Goal: Task Accomplishment & Management: Use online tool/utility

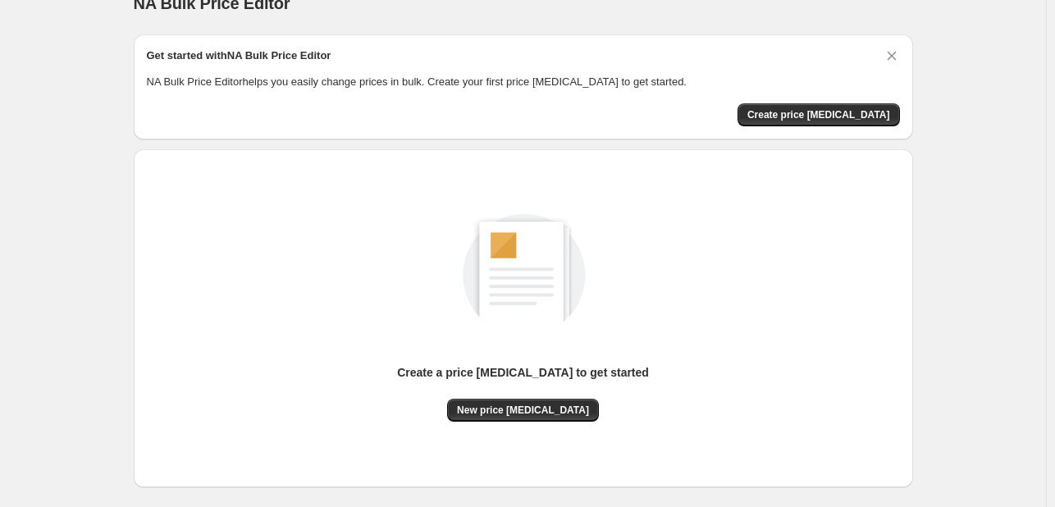
scroll to position [26, 0]
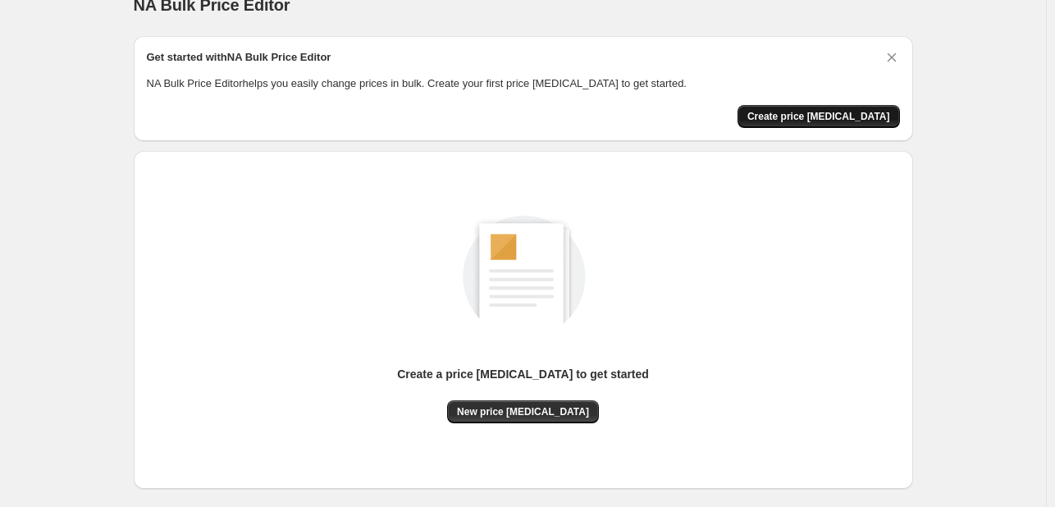
click at [856, 121] on span "Create price [MEDICAL_DATA]" at bounding box center [819, 116] width 143 height 13
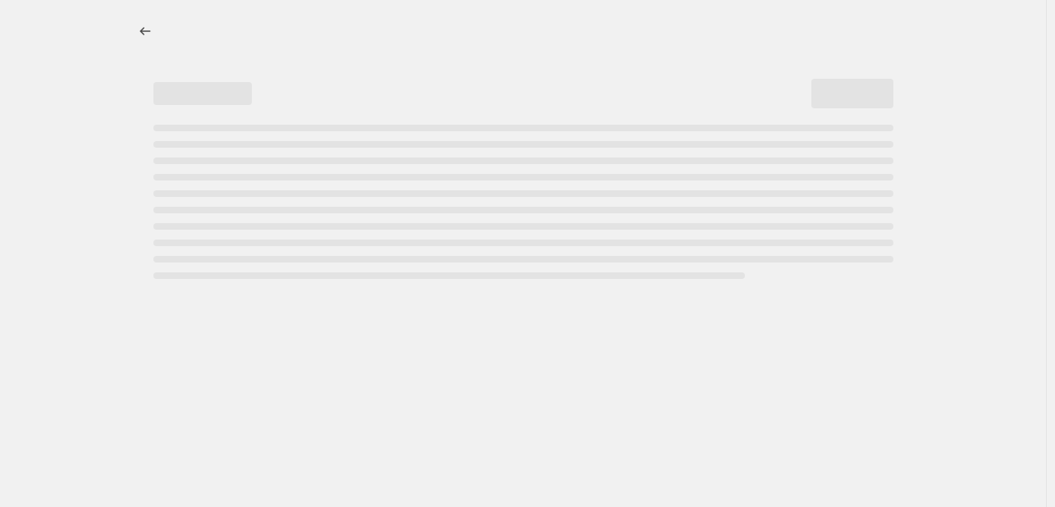
select select "percentage"
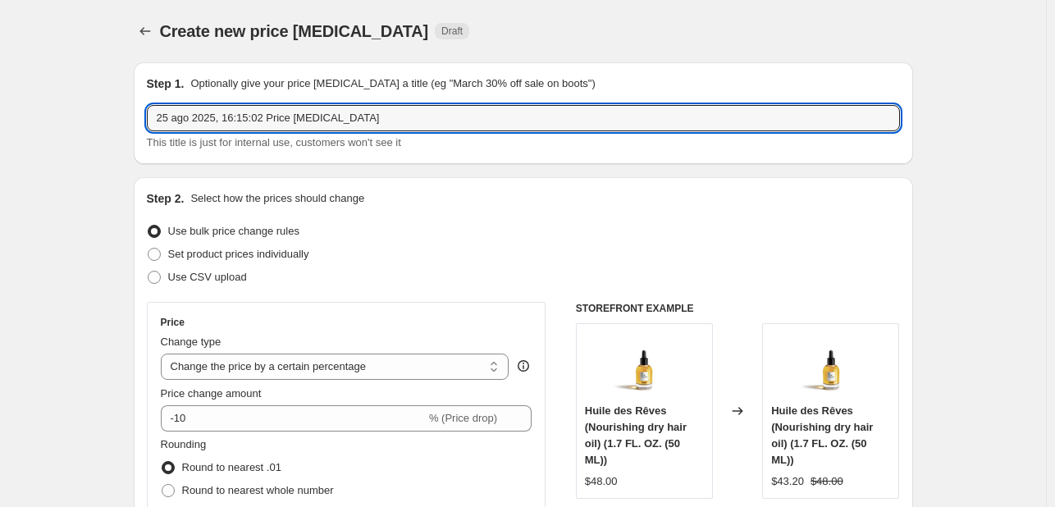
drag, startPoint x: 375, startPoint y: 118, endPoint x: 148, endPoint y: 122, distance: 227.4
click at [149, 122] on div "Step 1. Optionally give your price [MEDICAL_DATA] a title (eg "March 30% off sa…" at bounding box center [524, 113] width 780 height 102
type input "Test"
click at [473, 259] on div "Set product prices individually" at bounding box center [523, 254] width 753 height 23
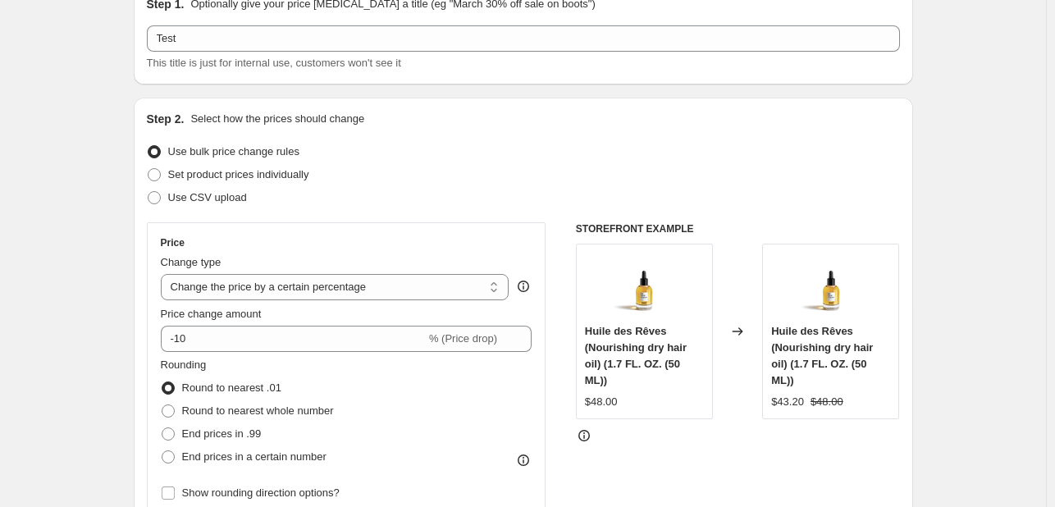
scroll to position [82, 0]
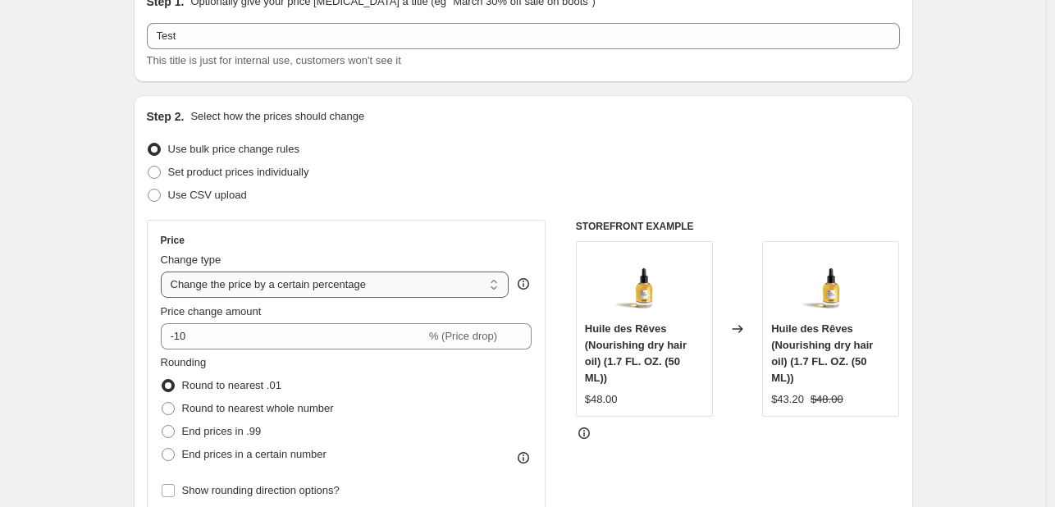
click at [325, 290] on select "Change the price to a certain amount Change the price by a certain amount Chang…" at bounding box center [335, 285] width 349 height 26
click at [164, 272] on select "Change the price to a certain amount Change the price by a certain amount Chang…" at bounding box center [335, 285] width 349 height 26
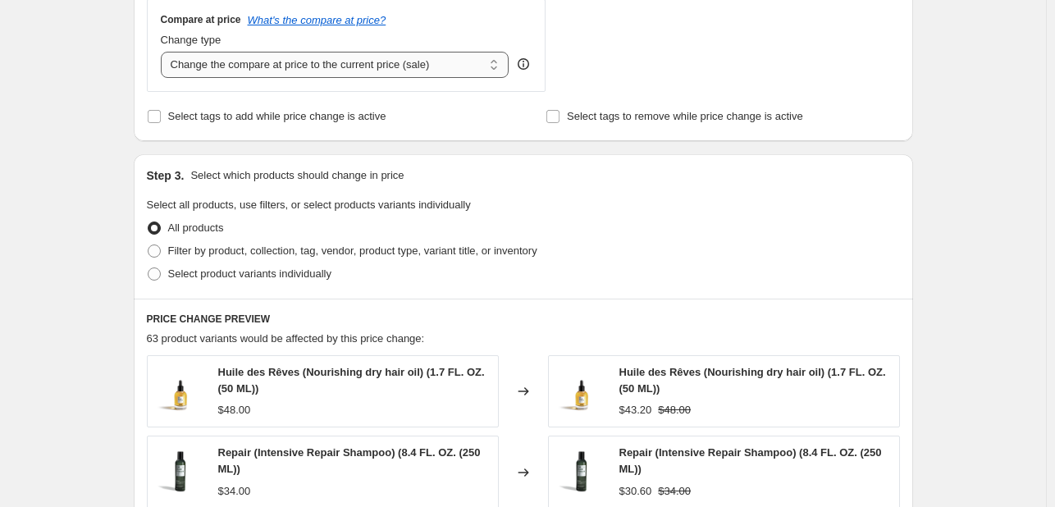
scroll to position [657, 0]
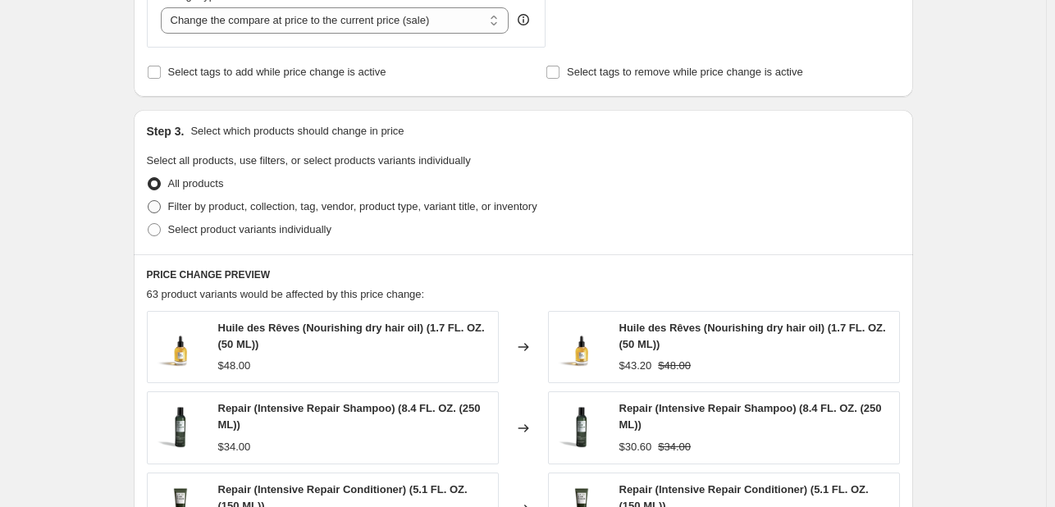
click at [294, 205] on span "Filter by product, collection, tag, vendor, product type, variant title, or inv…" at bounding box center [352, 206] width 369 height 12
click at [149, 201] on input "Filter by product, collection, tag, vendor, product type, variant title, or inv…" at bounding box center [148, 200] width 1 height 1
radio input "true"
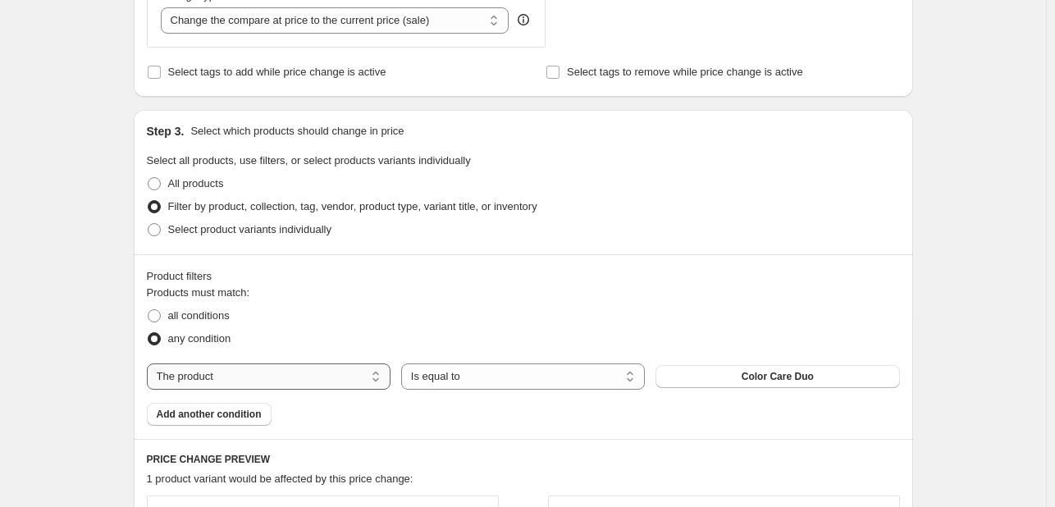
click at [348, 377] on select "The product The product's collection The product's tag The product's vendor The…" at bounding box center [269, 377] width 244 height 26
select select "collection"
click at [716, 381] on button "All products" at bounding box center [778, 376] width 244 height 23
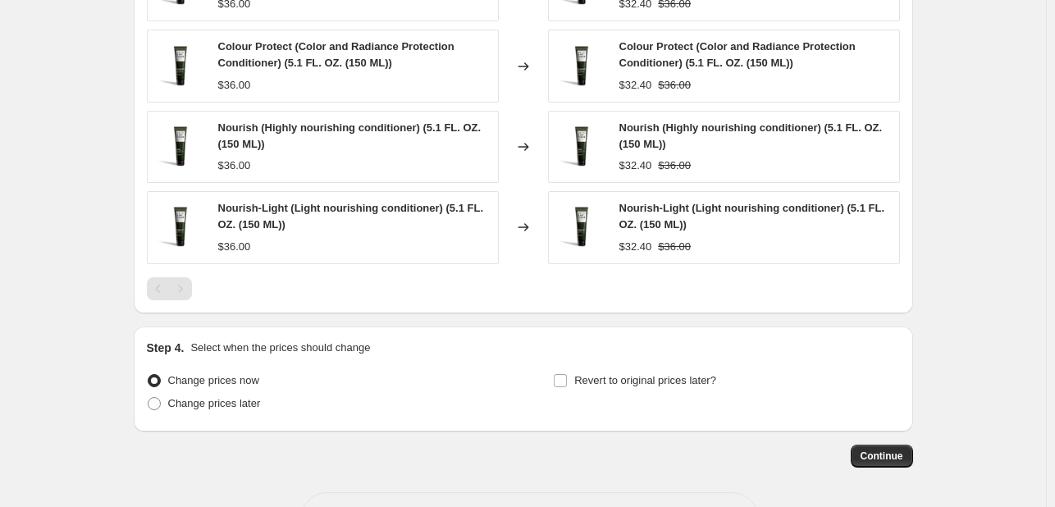
scroll to position [1231, 0]
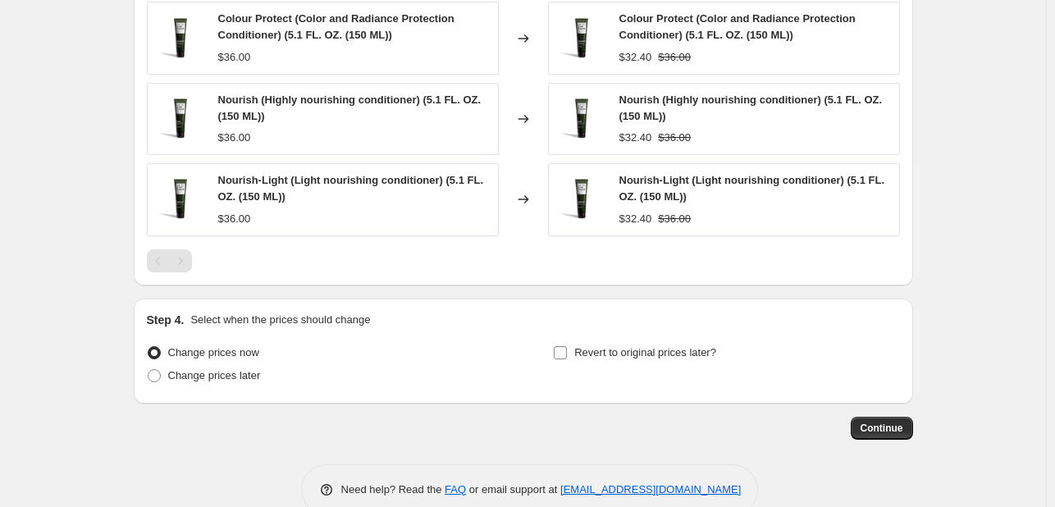
click at [562, 351] on input "Revert to original prices later?" at bounding box center [560, 352] width 13 height 13
checkbox input "true"
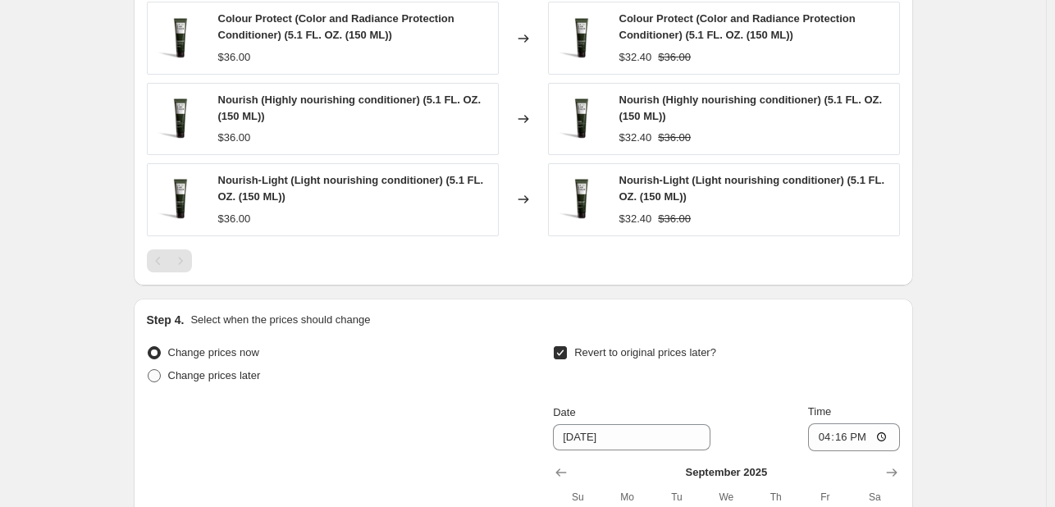
click at [161, 377] on span at bounding box center [154, 375] width 13 height 13
click at [149, 370] on input "Change prices later" at bounding box center [148, 369] width 1 height 1
radio input "true"
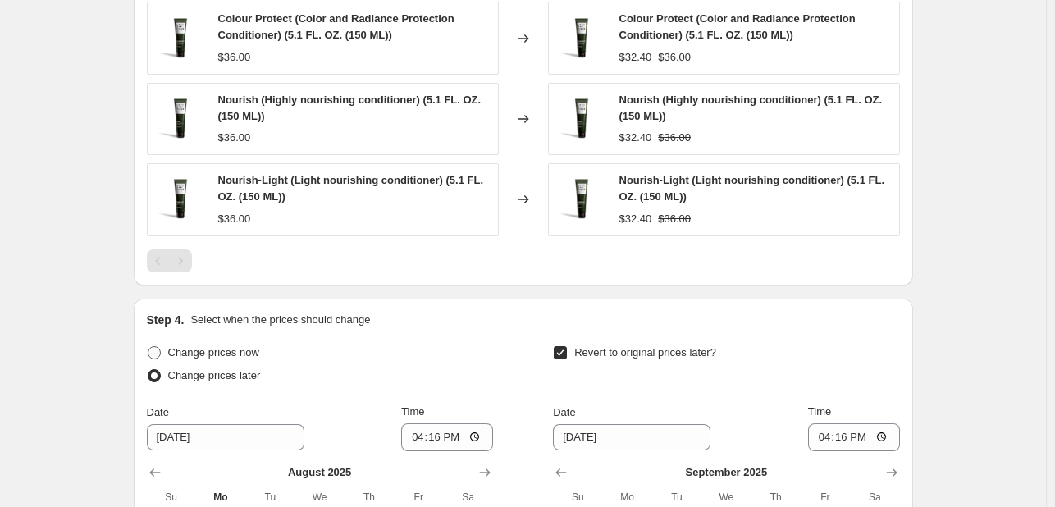
click at [158, 351] on span at bounding box center [154, 352] width 13 height 13
click at [149, 347] on input "Change prices now" at bounding box center [148, 346] width 1 height 1
radio input "true"
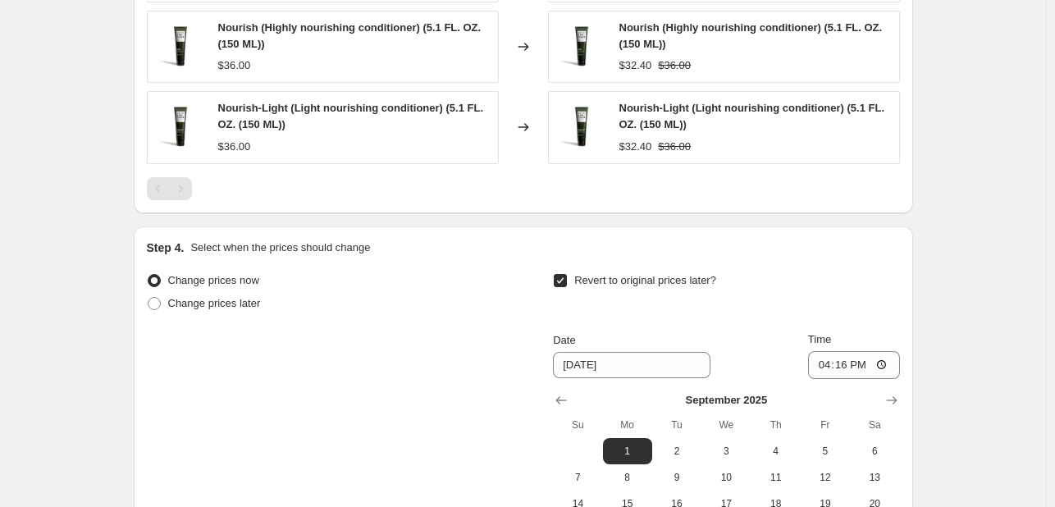
scroll to position [1313, 0]
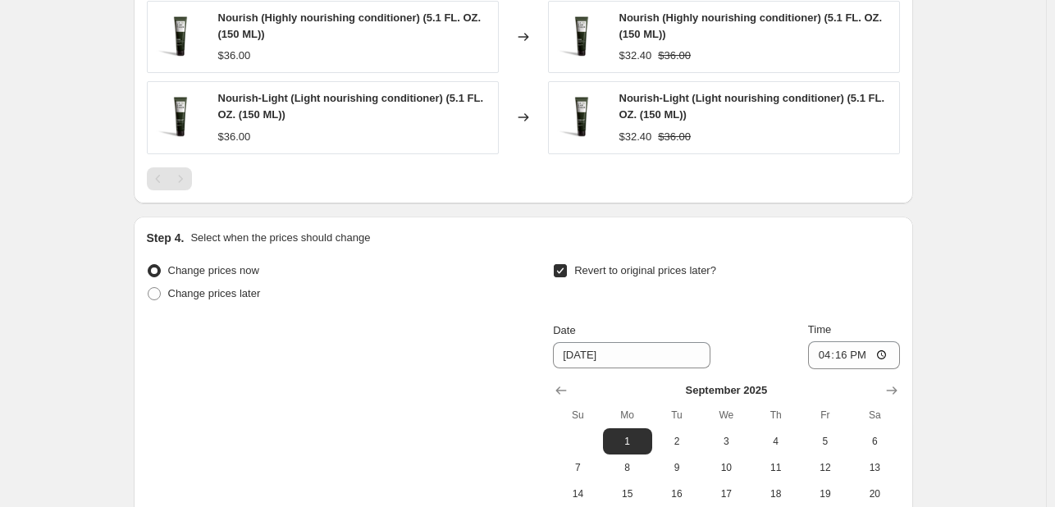
click at [567, 267] on input "Revert to original prices later?" at bounding box center [560, 270] width 13 height 13
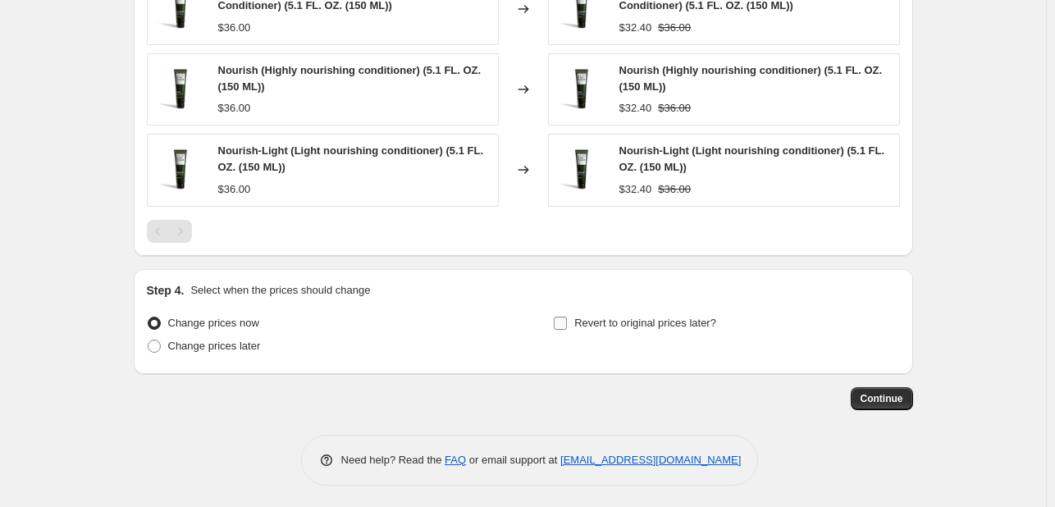
click at [565, 322] on input "Revert to original prices later?" at bounding box center [560, 323] width 13 height 13
checkbox input "true"
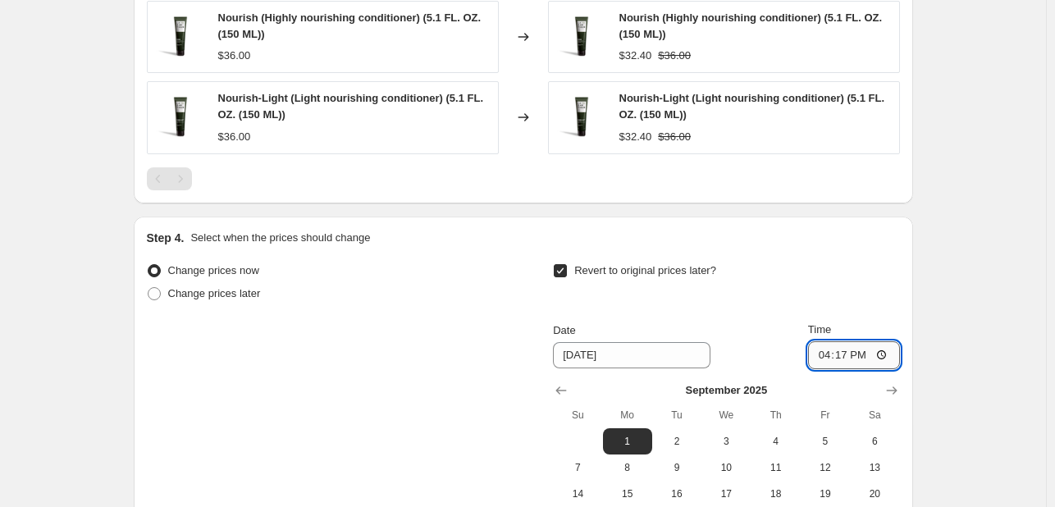
click at [837, 347] on input "16:17" at bounding box center [854, 355] width 92 height 28
type input "16:19"
click at [870, 294] on div "Revert to original prices later?" at bounding box center [726, 283] width 346 height 49
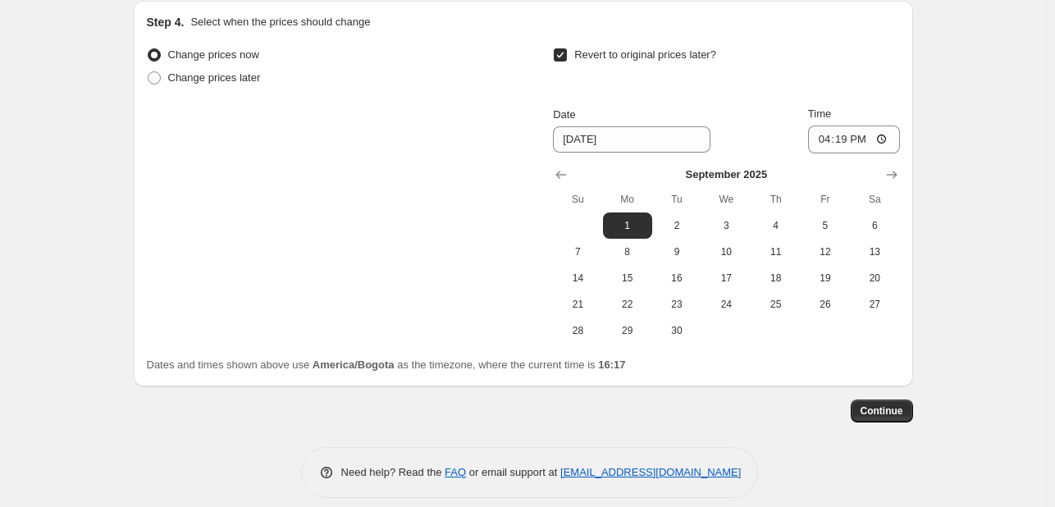
scroll to position [1542, 0]
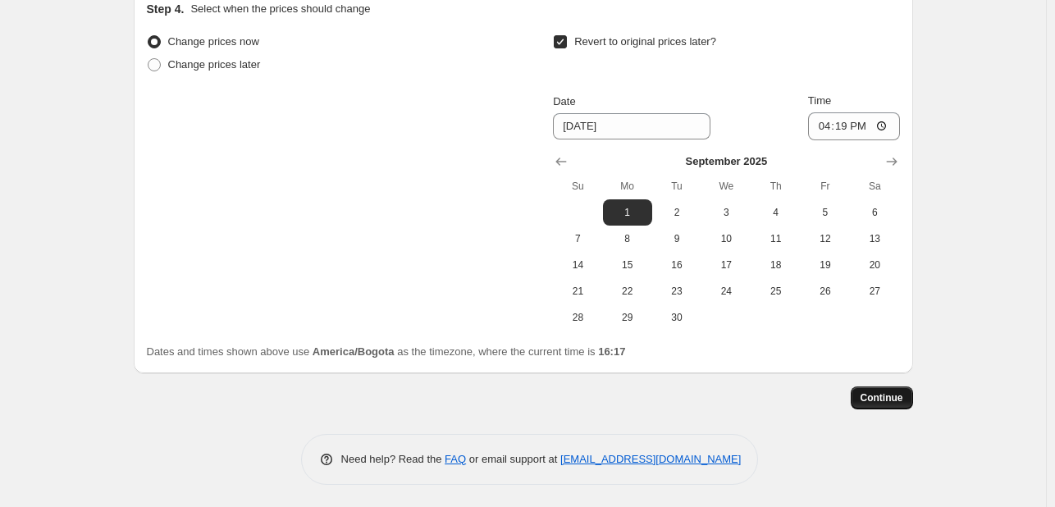
click at [883, 399] on span "Continue" at bounding box center [882, 397] width 43 height 13
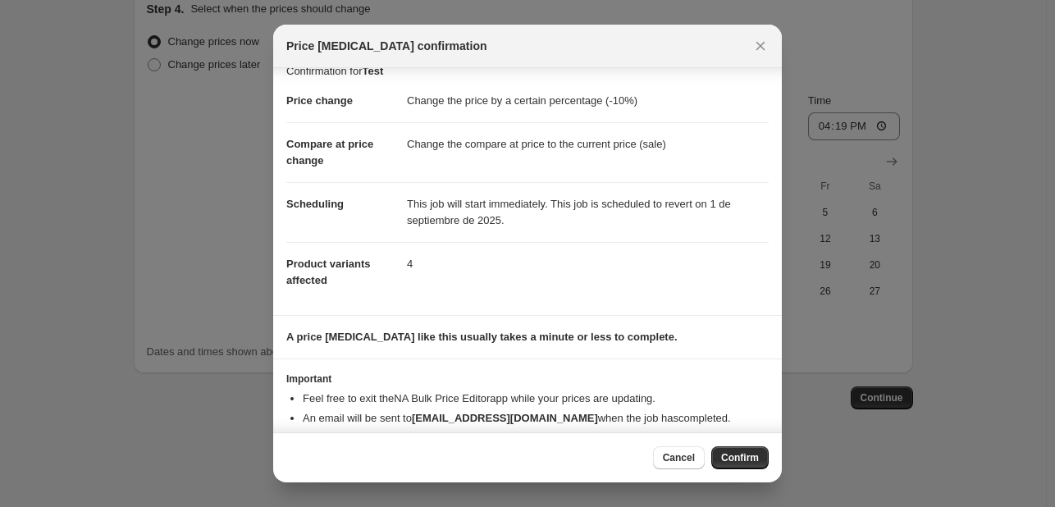
scroll to position [48, 0]
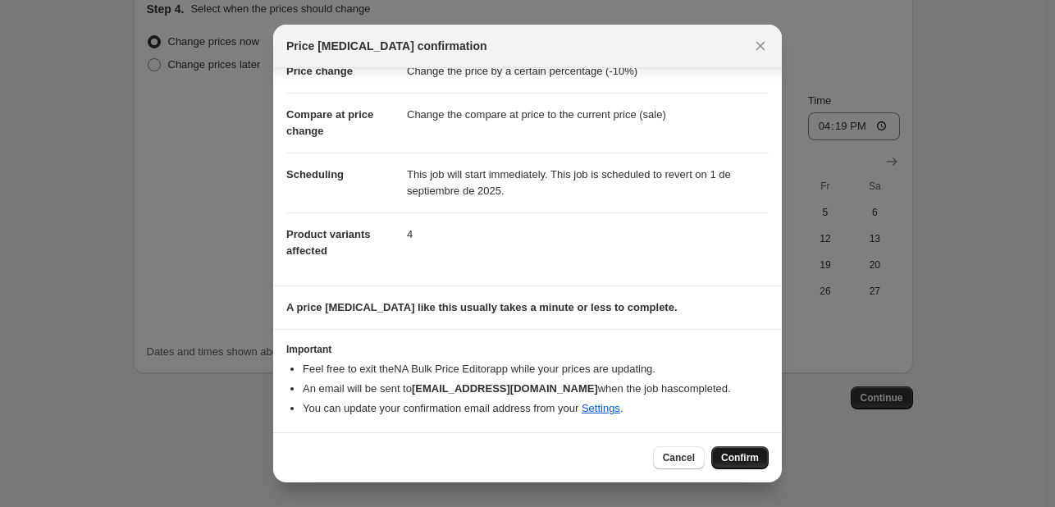
click at [749, 463] on span "Confirm" at bounding box center [740, 457] width 38 height 13
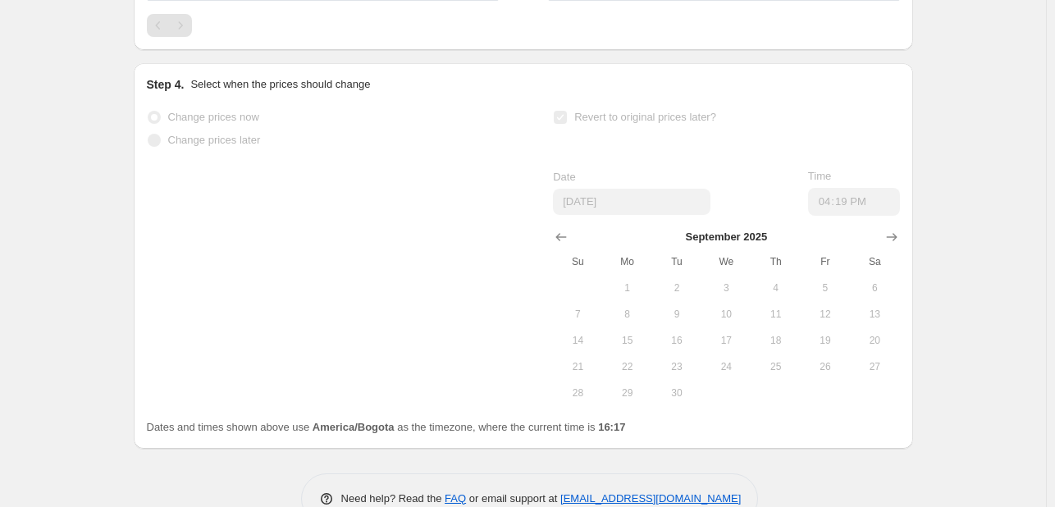
scroll to position [1585, 0]
select select "percentage"
select select "collection"
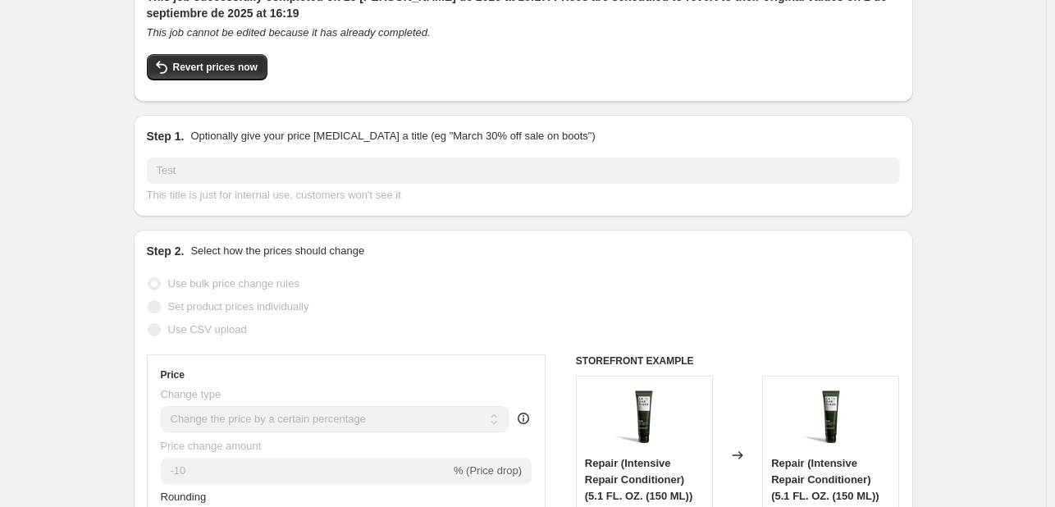
scroll to position [118, 0]
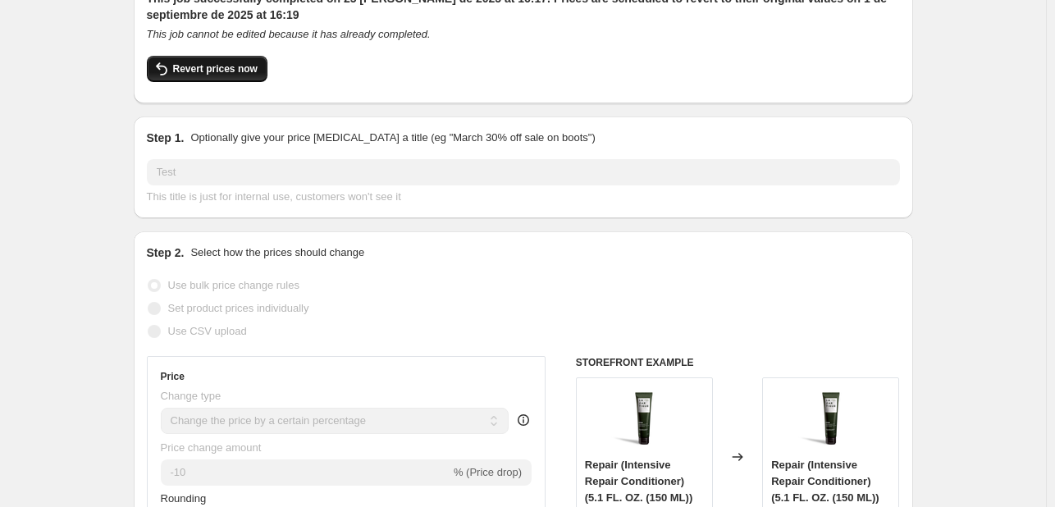
click at [222, 70] on span "Revert prices now" at bounding box center [215, 68] width 85 height 13
checkbox input "false"
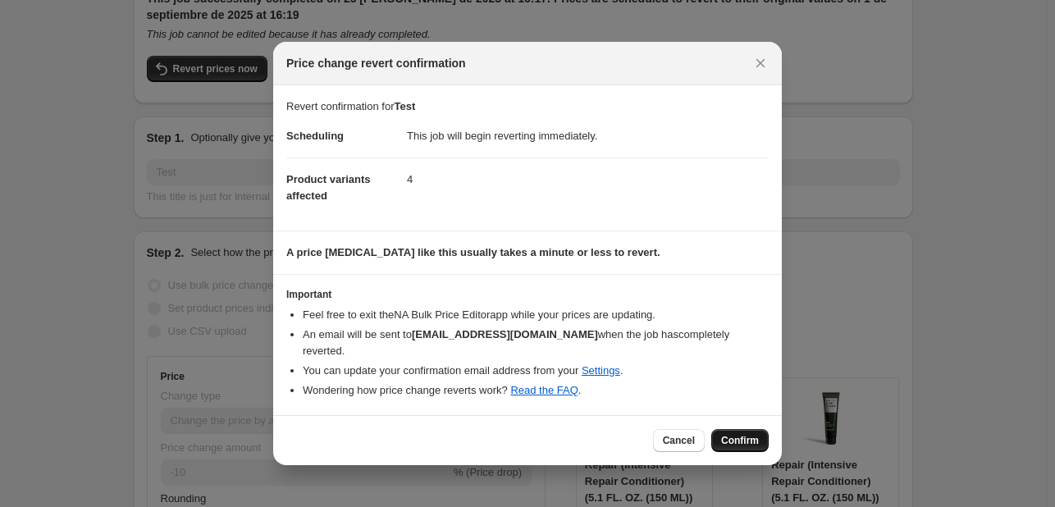
click at [739, 436] on span "Confirm" at bounding box center [740, 440] width 38 height 13
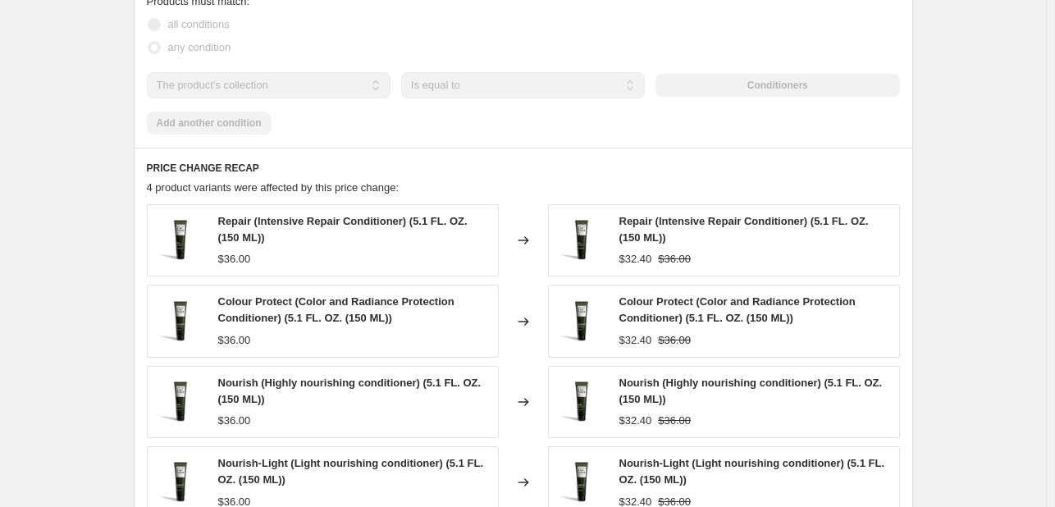
scroll to position [972, 0]
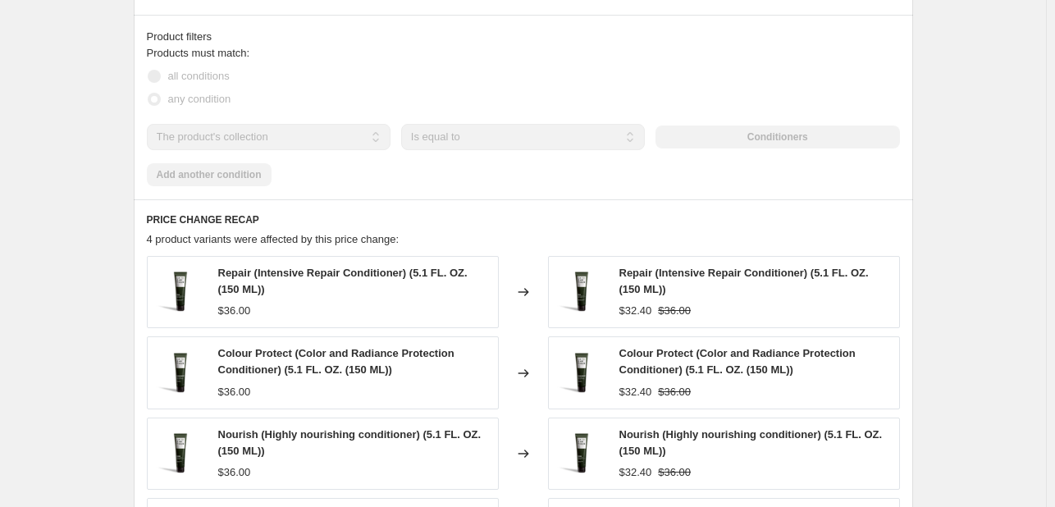
select select "percentage"
select select "collection"
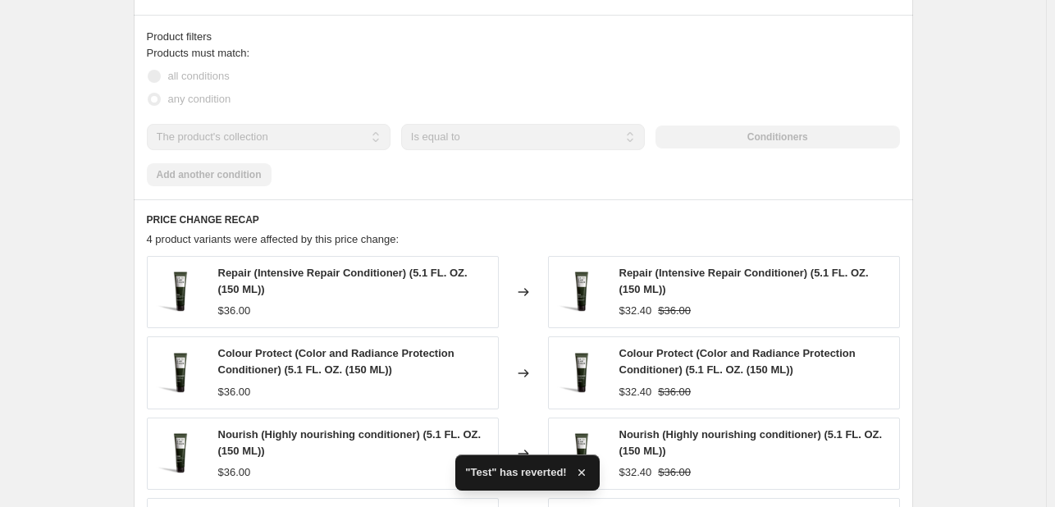
checkbox input "true"
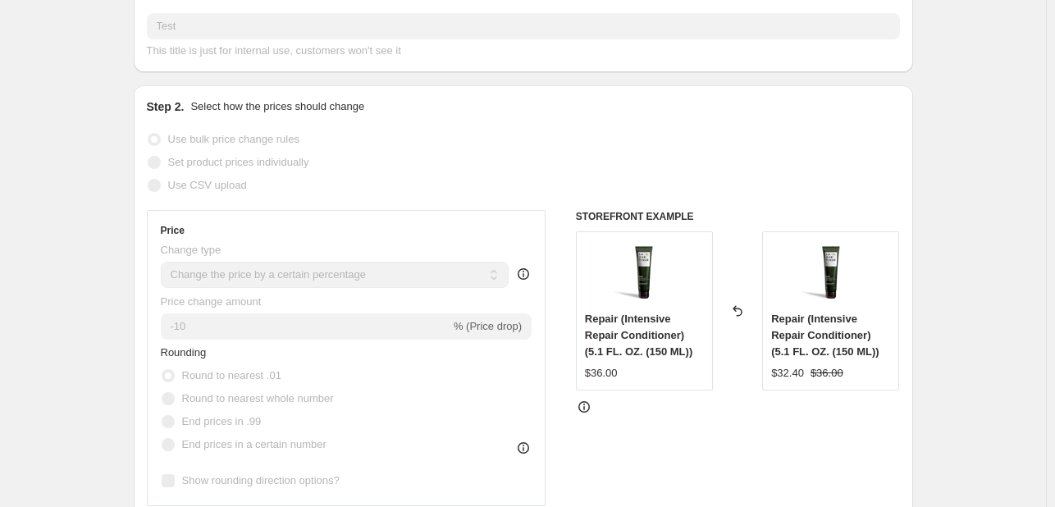
scroll to position [0, 0]
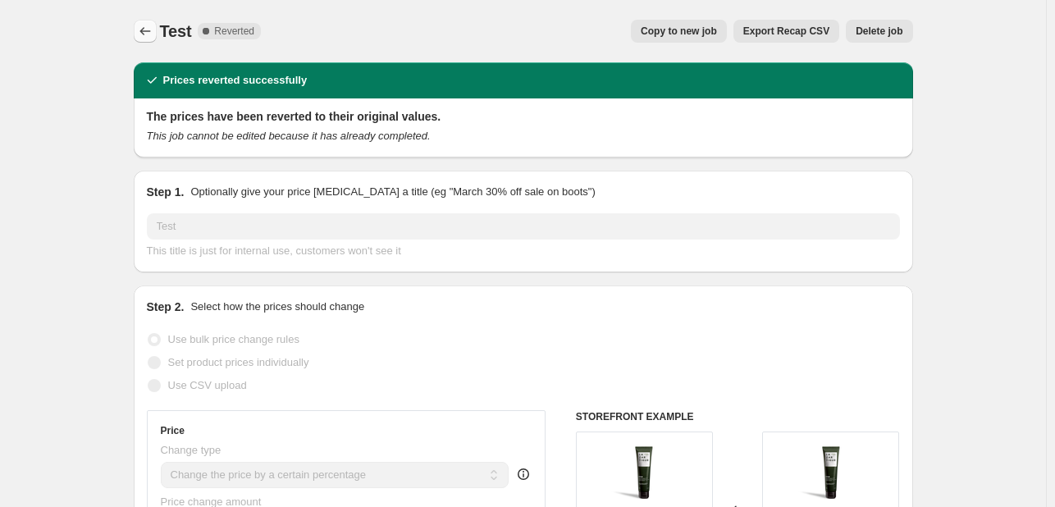
click at [148, 30] on icon "Price change jobs" at bounding box center [145, 31] width 16 height 16
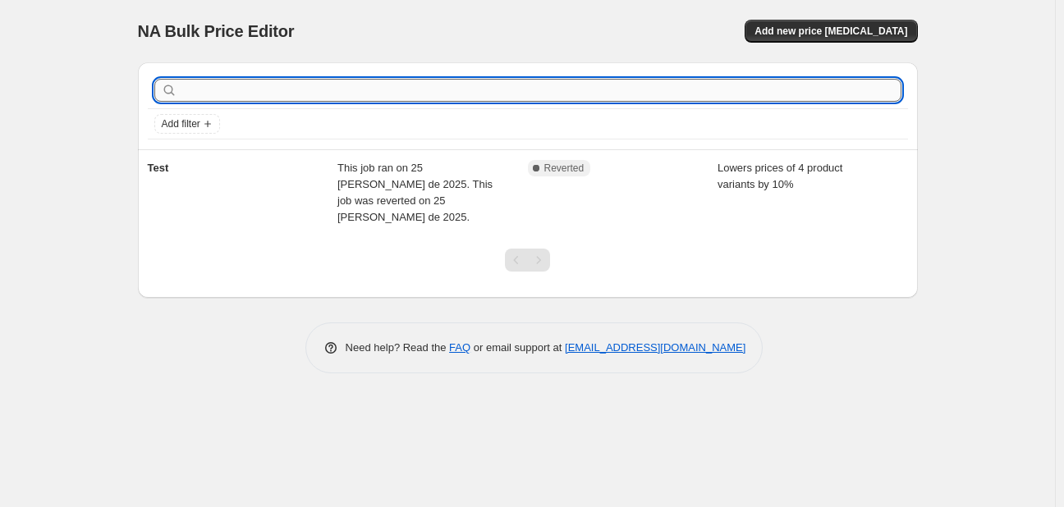
click at [223, 95] on input "text" at bounding box center [541, 90] width 721 height 23
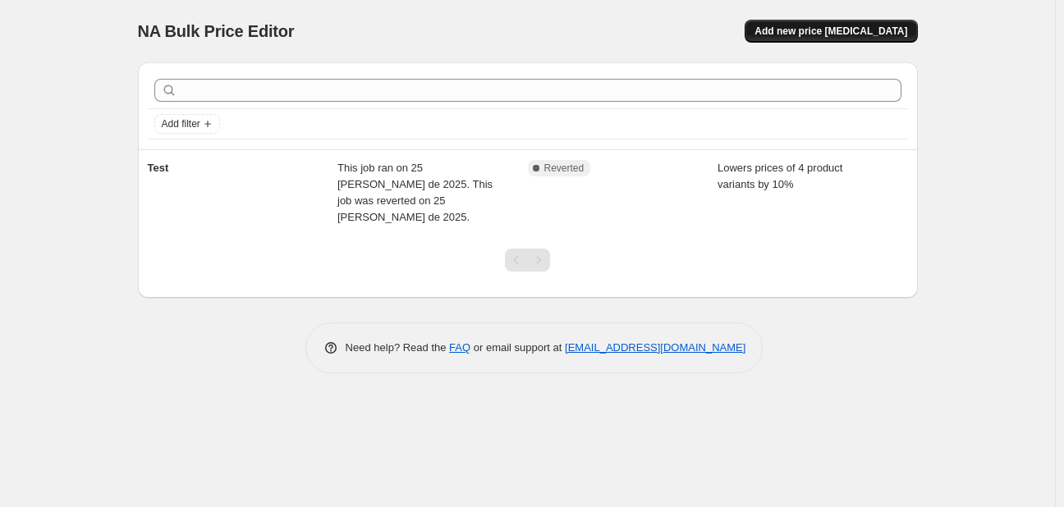
click at [838, 34] on span "Add new price [MEDICAL_DATA]" at bounding box center [830, 31] width 153 height 13
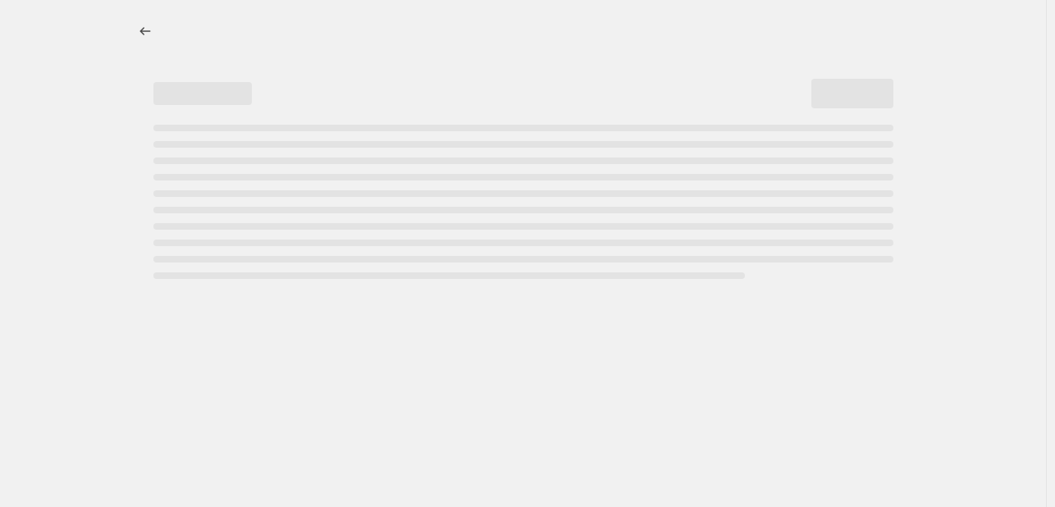
select select "percentage"
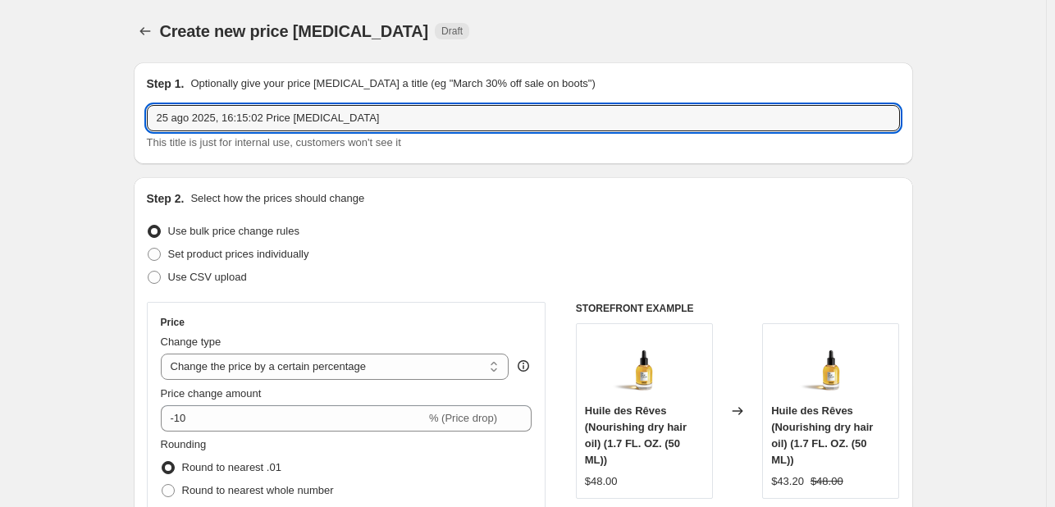
drag, startPoint x: 374, startPoint y: 118, endPoint x: 137, endPoint y: 105, distance: 237.5
click at [137, 105] on div "Step 1. Optionally give your price [MEDICAL_DATA] a title (eg "March 30% off sa…" at bounding box center [524, 113] width 780 height 102
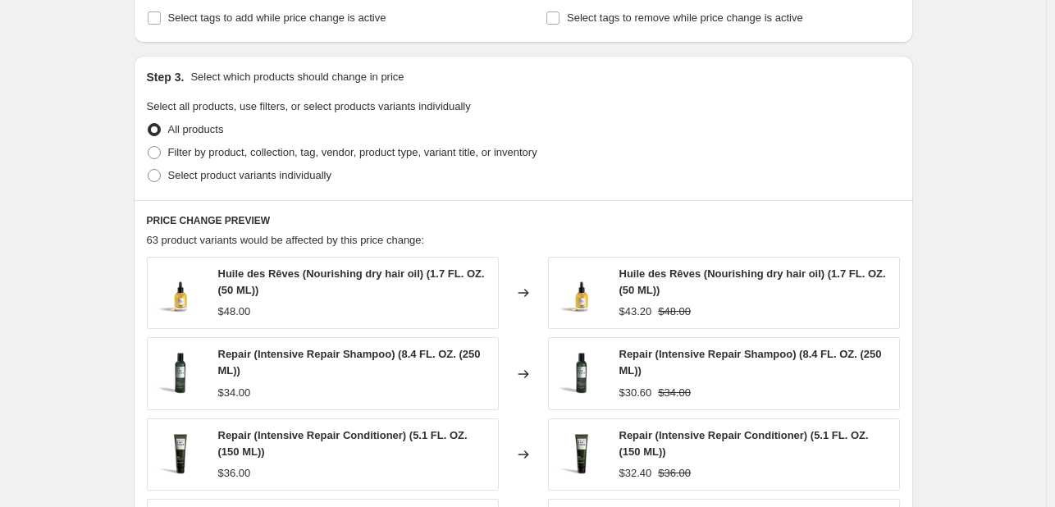
scroll to position [739, 0]
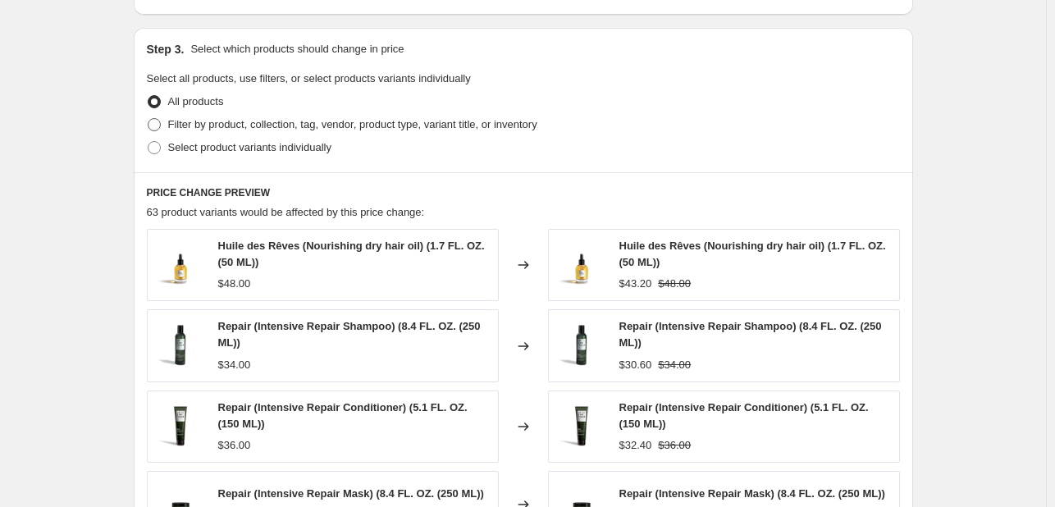
type input "test 2"
click at [189, 126] on span "Filter by product, collection, tag, vendor, product type, variant title, or inv…" at bounding box center [352, 124] width 369 height 12
click at [149, 119] on input "Filter by product, collection, tag, vendor, product type, variant title, or inv…" at bounding box center [148, 118] width 1 height 1
radio input "true"
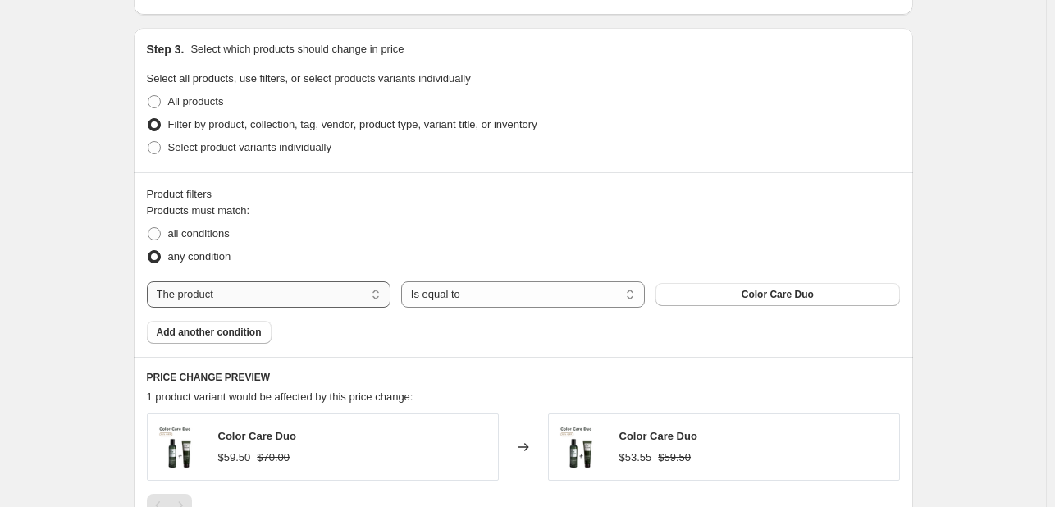
click at [357, 300] on select "The product The product's collection The product's tag The product's vendor The…" at bounding box center [269, 294] width 244 height 26
select select "collection"
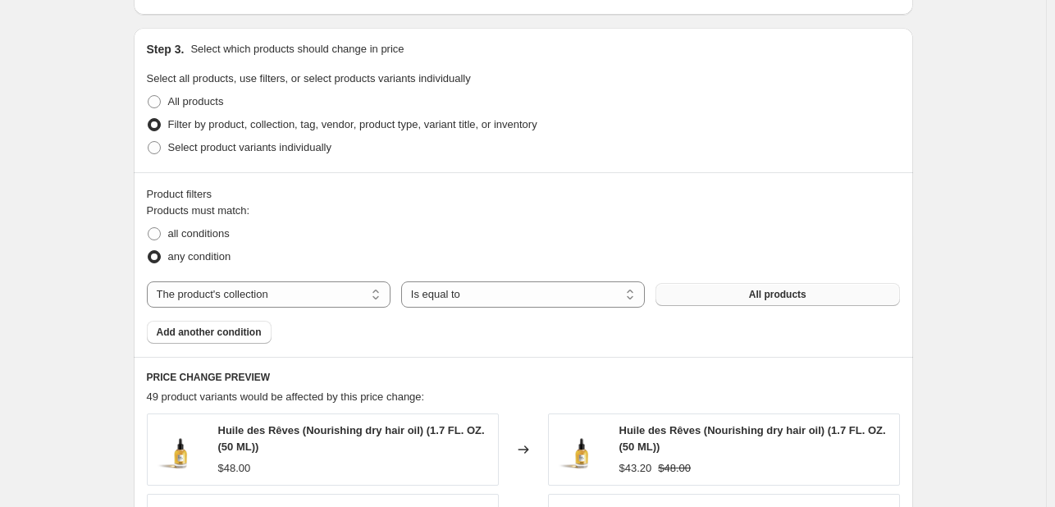
click at [753, 296] on span "All products" at bounding box center [777, 294] width 57 height 13
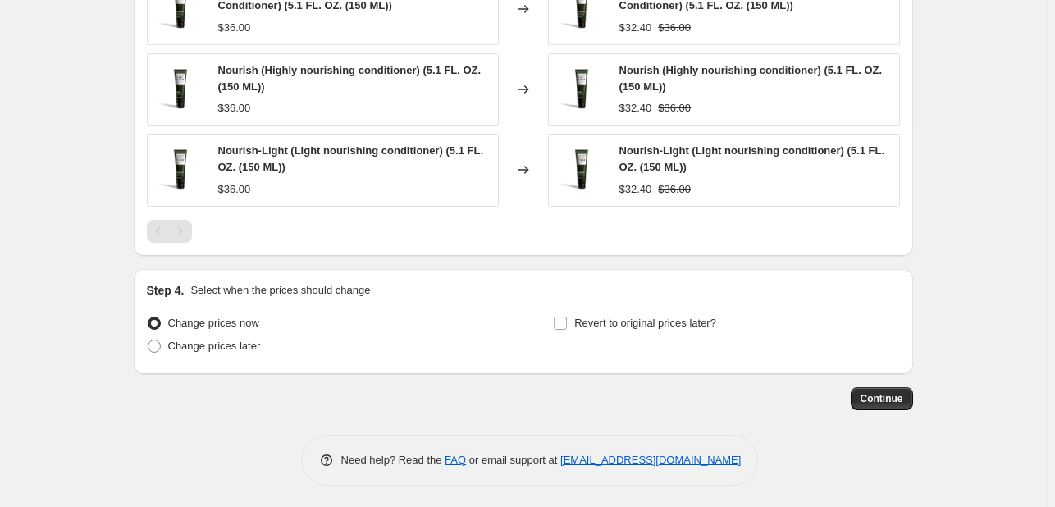
scroll to position [1261, 0]
click at [567, 318] on input "Revert to original prices later?" at bounding box center [560, 323] width 13 height 13
checkbox input "true"
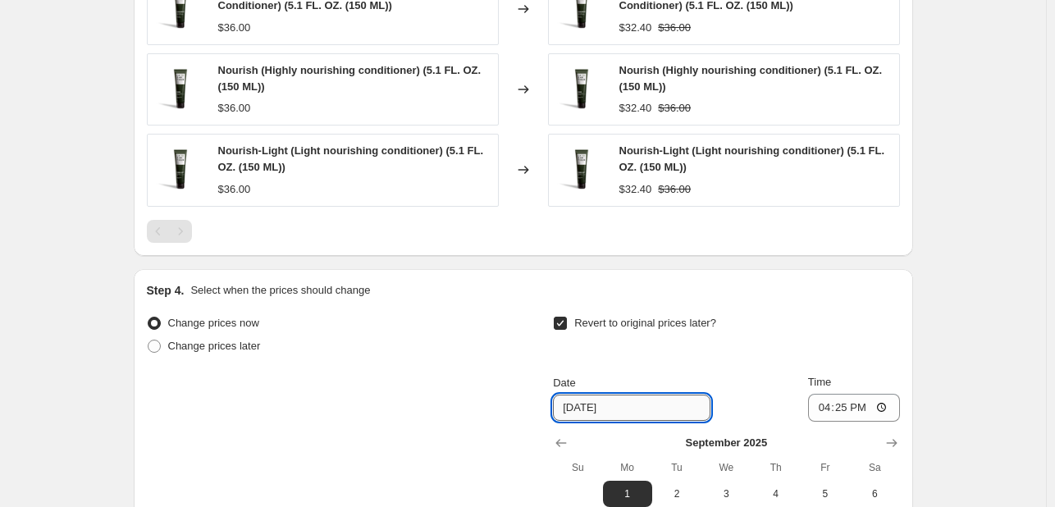
click at [614, 406] on input "[DATE]" at bounding box center [632, 408] width 158 height 26
click at [578, 400] on input "[DATE]" at bounding box center [632, 408] width 158 height 26
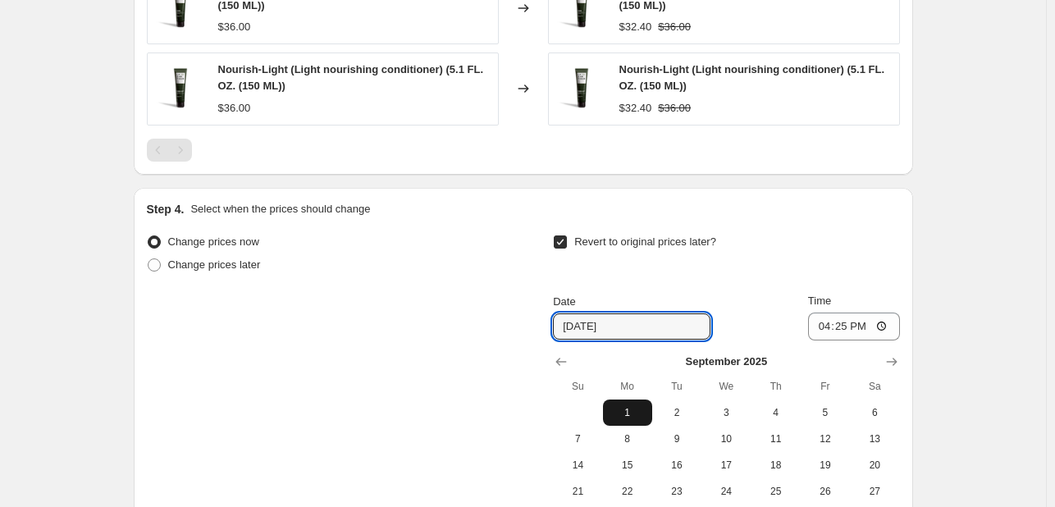
scroll to position [1343, 0]
click at [561, 355] on icon "Show previous month, August 2025" at bounding box center [561, 361] width 16 height 16
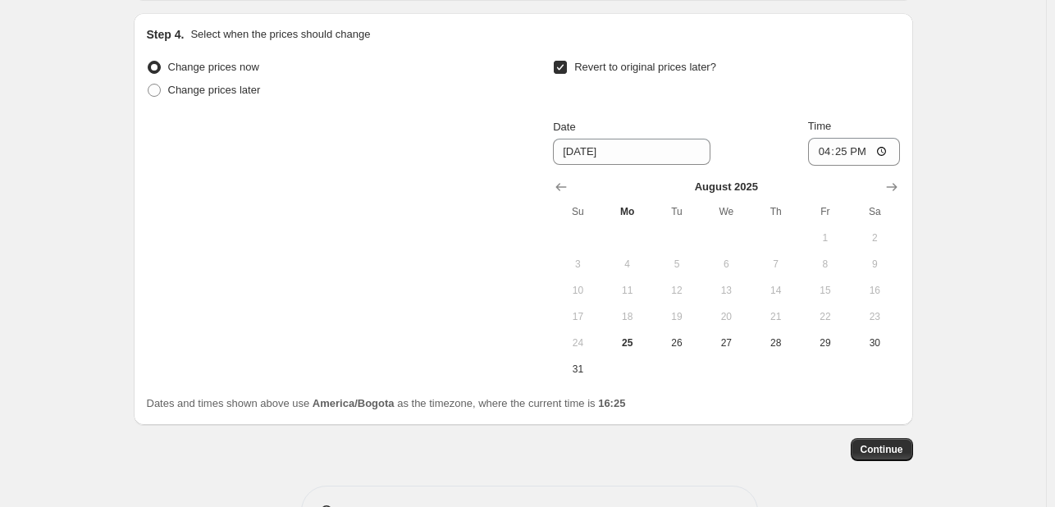
scroll to position [1568, 0]
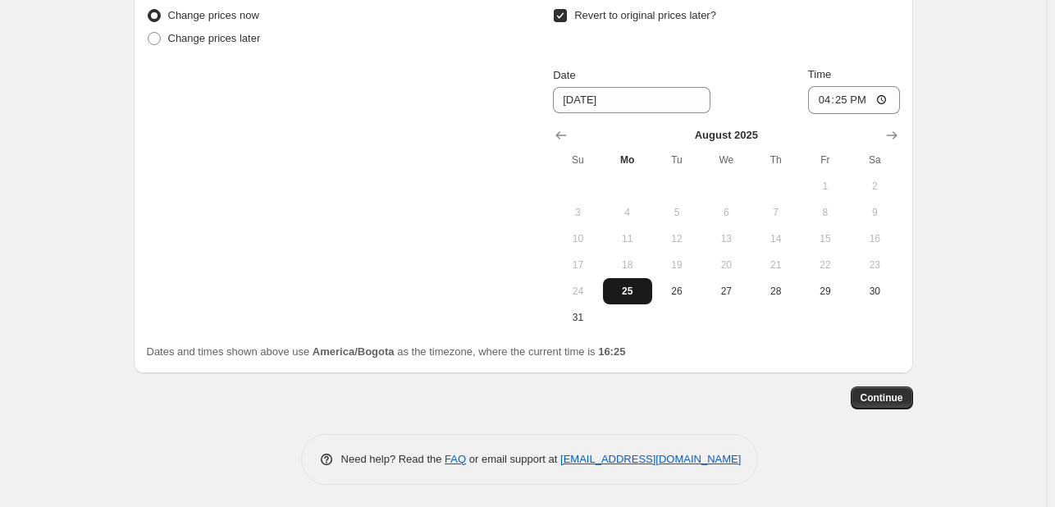
click at [637, 291] on span "25" at bounding box center [628, 291] width 36 height 13
type input "[DATE]"
click at [840, 94] on input "16:25" at bounding box center [854, 100] width 92 height 28
type input "16:27"
click at [886, 37] on div "Revert to original prices later?" at bounding box center [726, 28] width 346 height 49
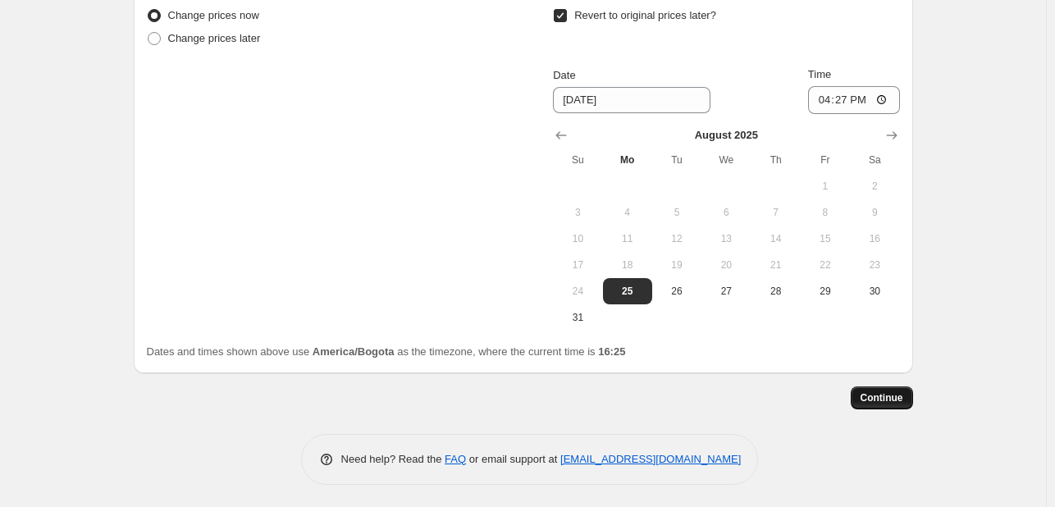
click at [893, 400] on span "Continue" at bounding box center [882, 397] width 43 height 13
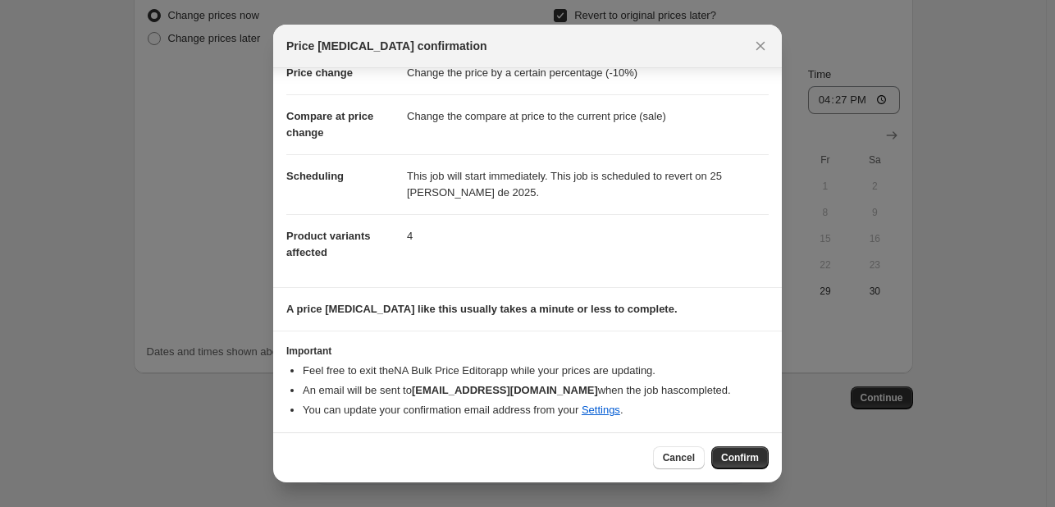
scroll to position [48, 0]
click at [742, 458] on span "Confirm" at bounding box center [740, 457] width 38 height 13
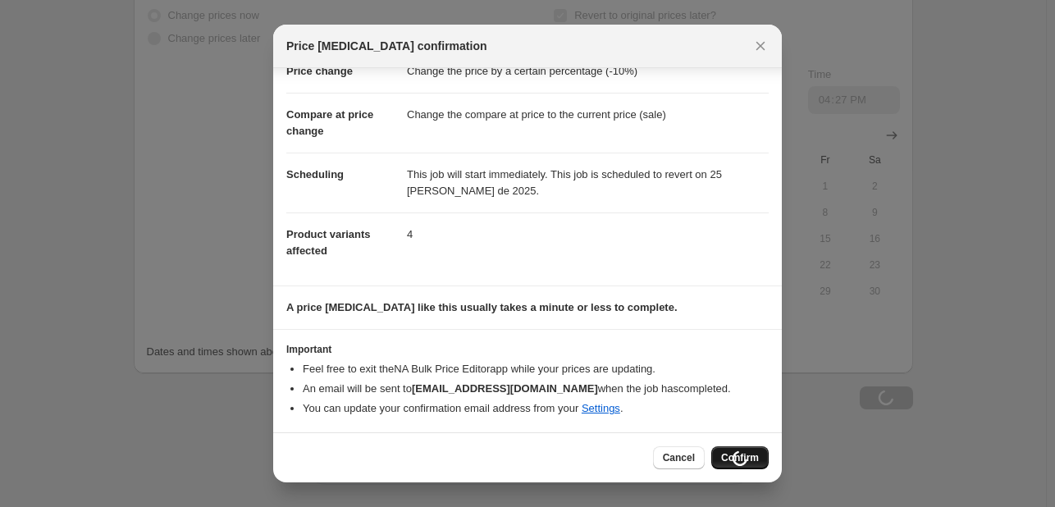
scroll to position [1568, 0]
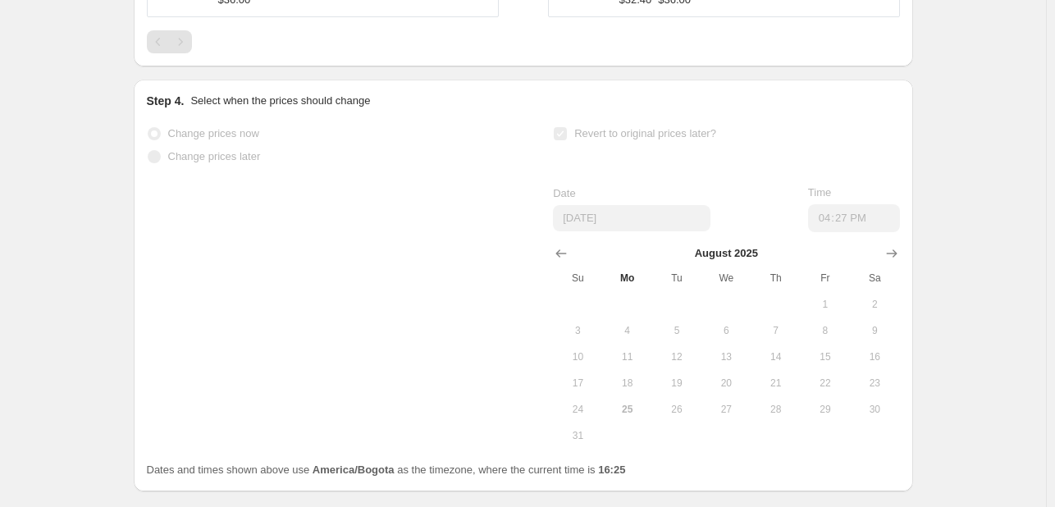
select select "percentage"
select select "collection"
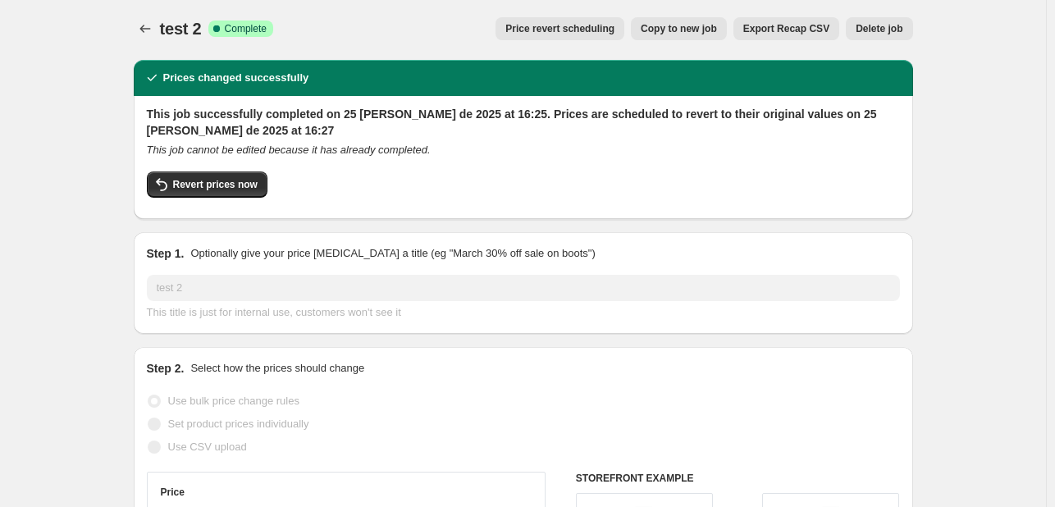
scroll to position [0, 0]
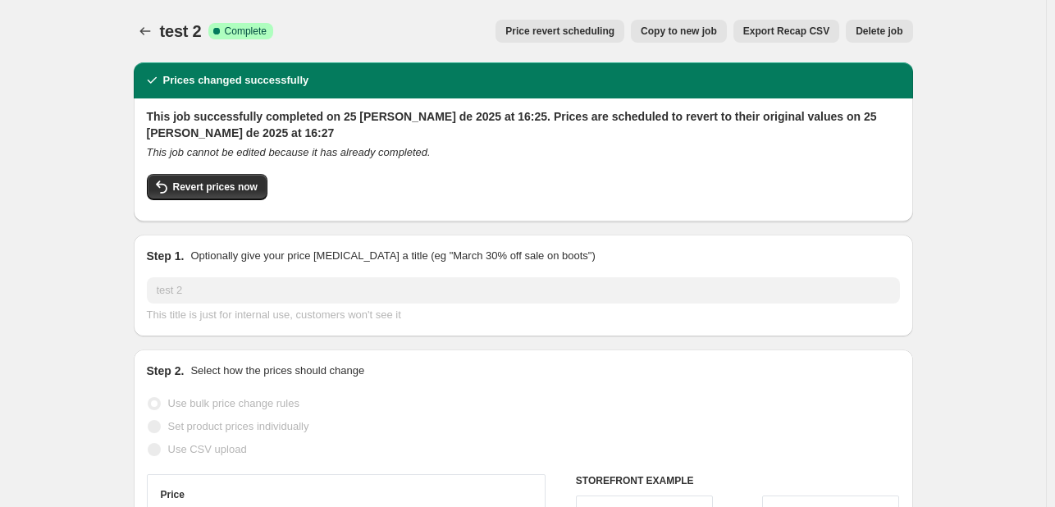
select select "percentage"
select select "collection"
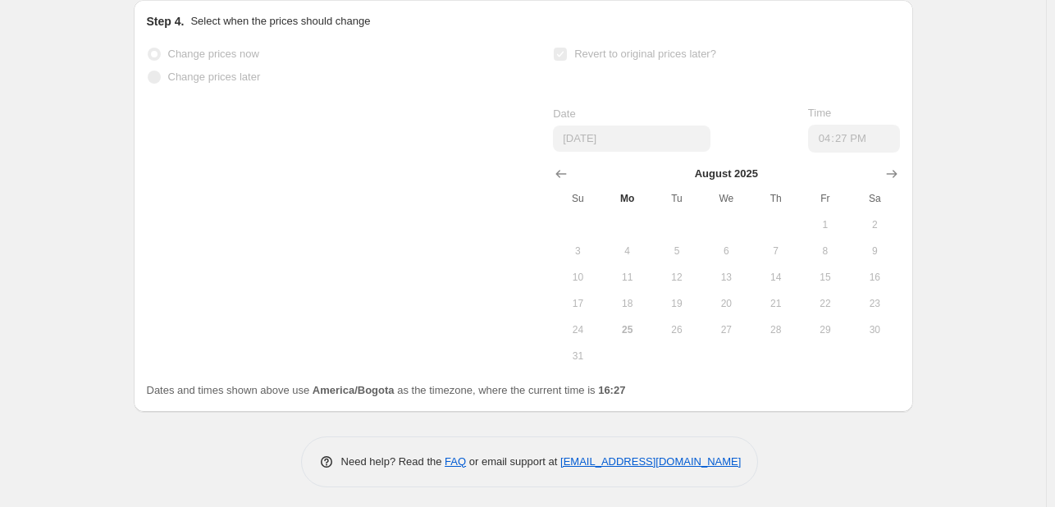
scroll to position [1640, 0]
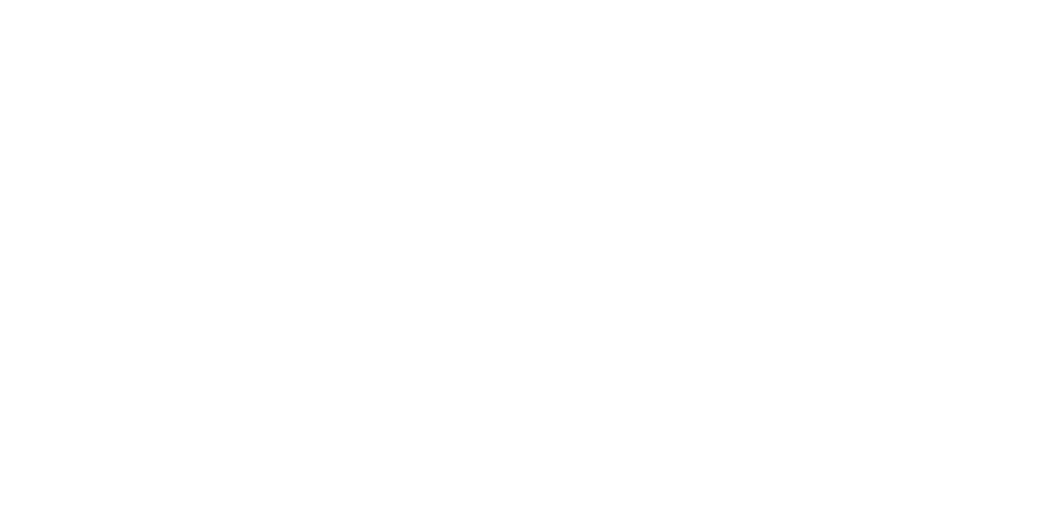
select select "percentage"
select select "collection"
